Goal: Task Accomplishment & Management: Use online tool/utility

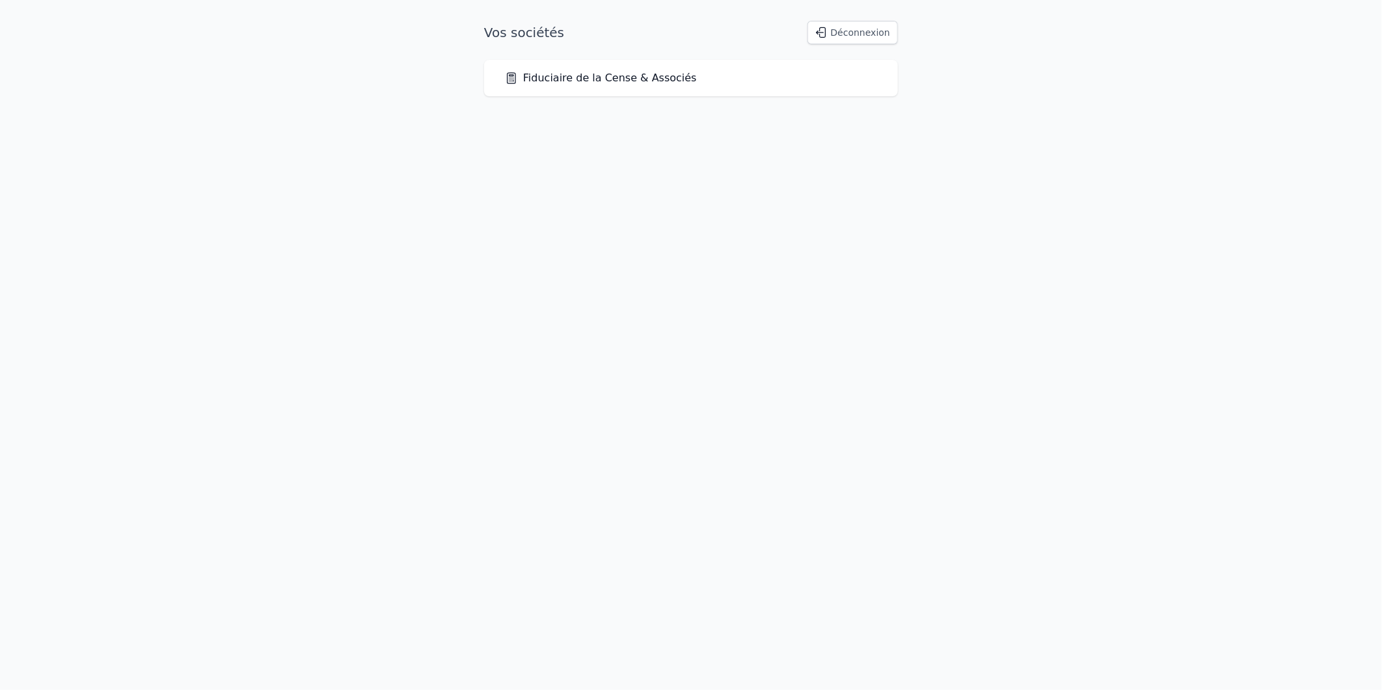
click at [603, 79] on link "Fiduciaire de la Cense & Associés" at bounding box center [601, 78] width 192 height 16
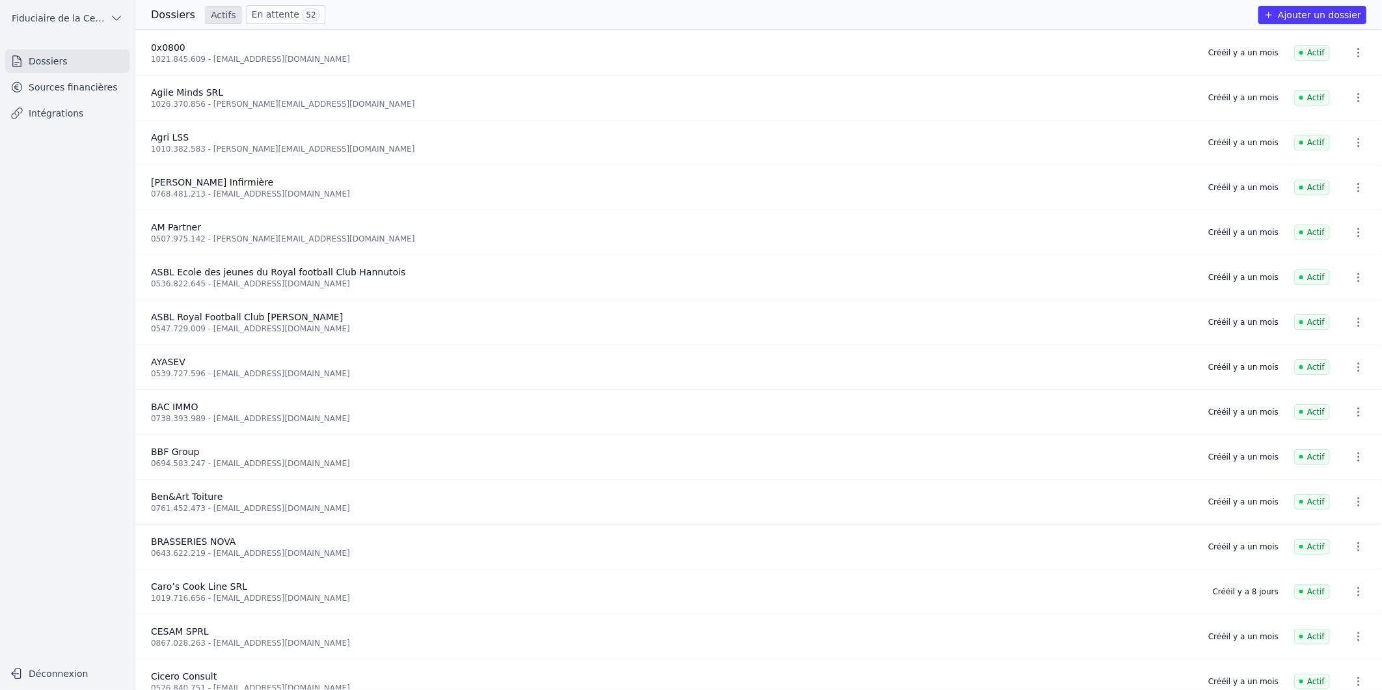
click at [273, 16] on link "En attente 52" at bounding box center [286, 14] width 79 height 19
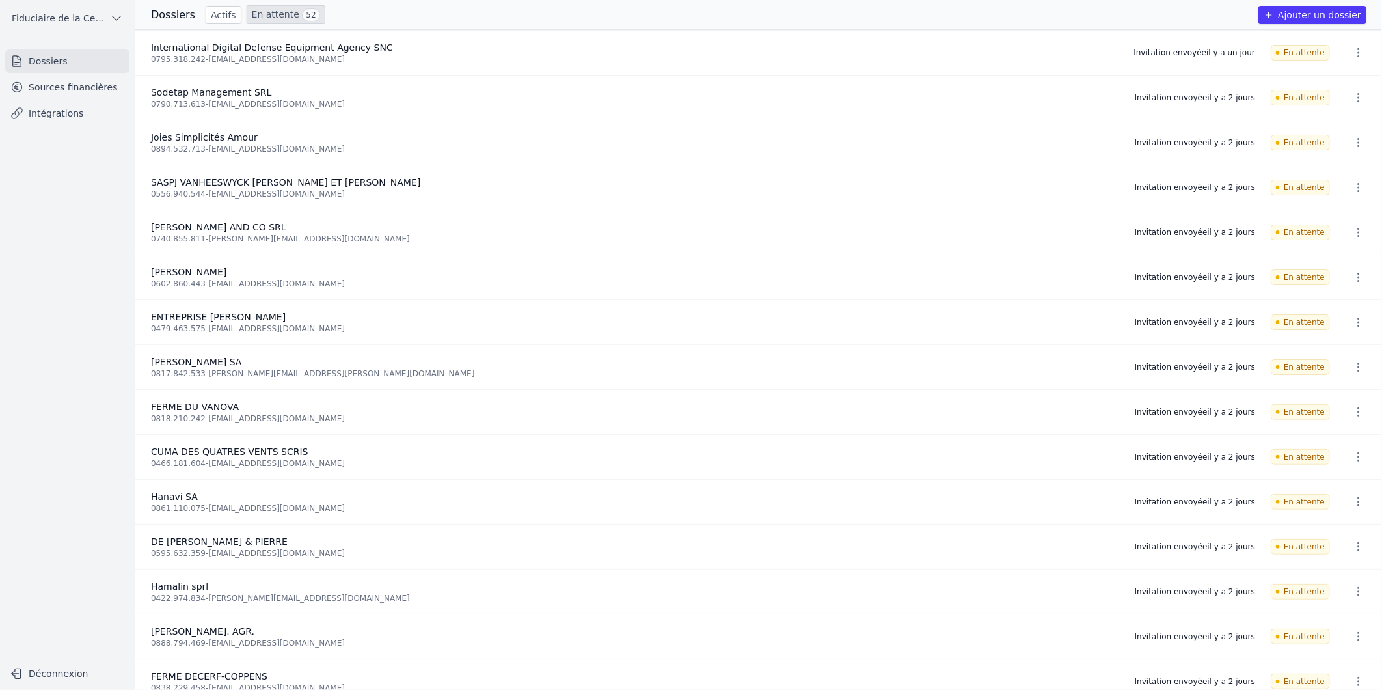
click at [1352, 144] on icon "button" at bounding box center [1358, 142] width 13 height 13
click at [1354, 174] on button "Ré-inviter" at bounding box center [1334, 172] width 81 height 27
